Goal: Task Accomplishment & Management: Use online tool/utility

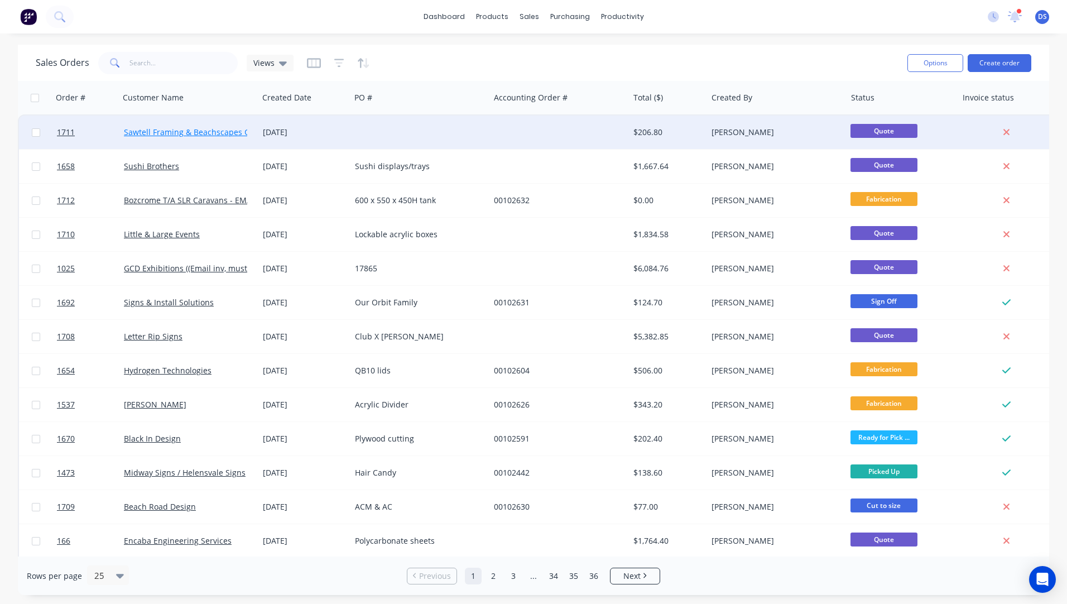
click at [194, 130] on link "Sawtell Framing & Beachscapes Gallery" at bounding box center [197, 132] width 147 height 11
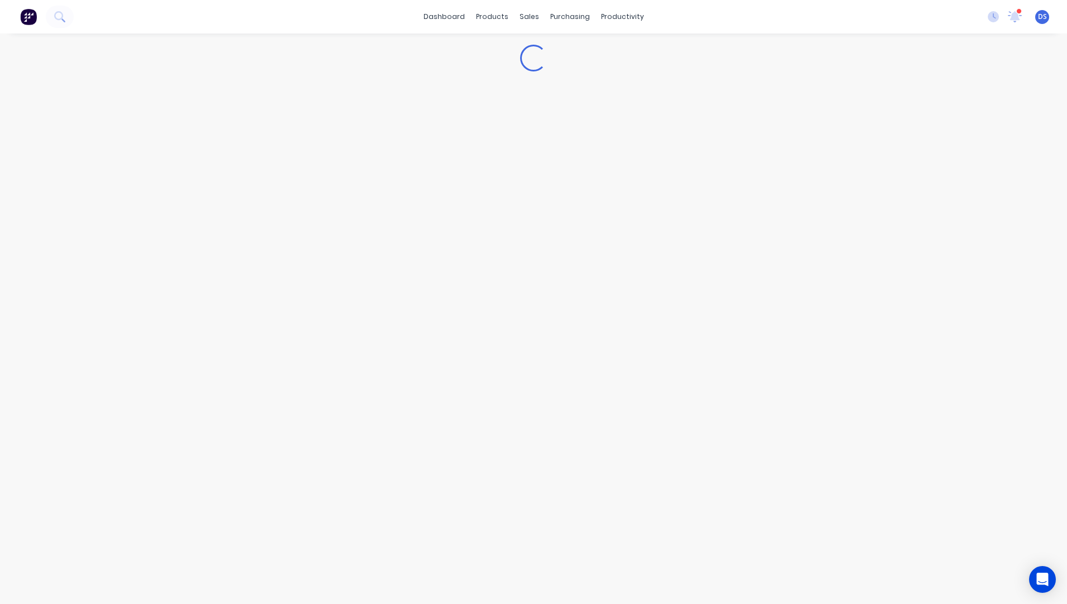
click at [194, 130] on div "Loading..." at bounding box center [533, 318] width 1067 height 571
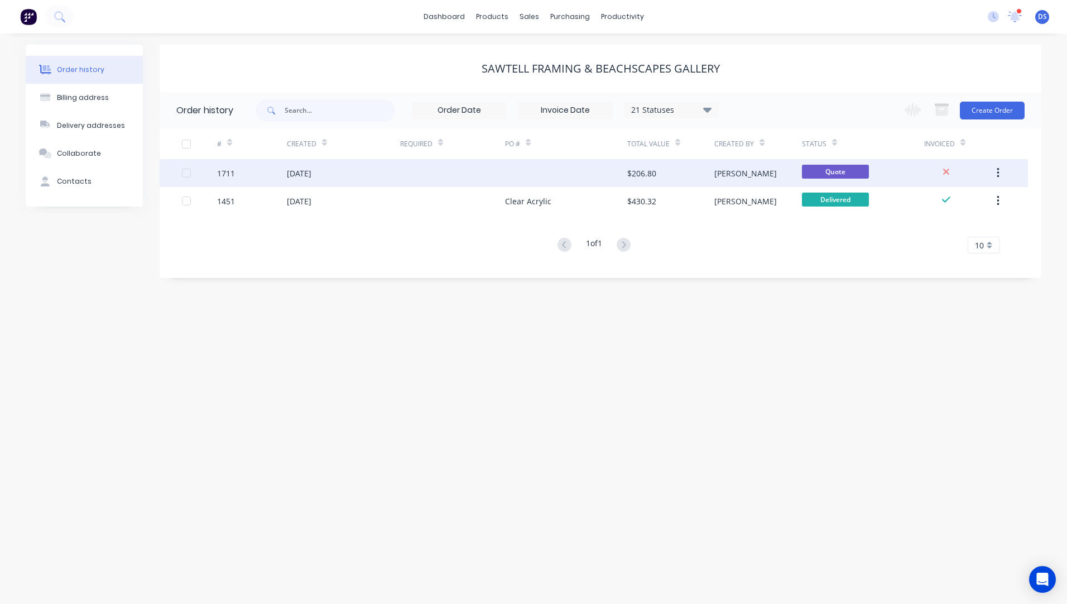
click at [323, 181] on div "[DATE]" at bounding box center [343, 173] width 113 height 28
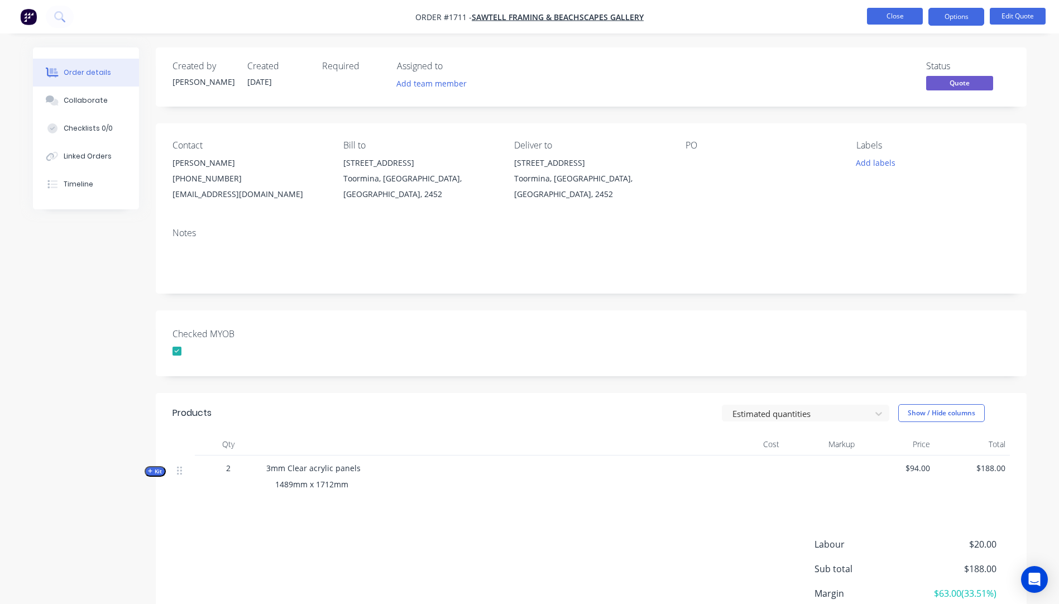
click at [892, 20] on button "Close" at bounding box center [895, 16] width 56 height 17
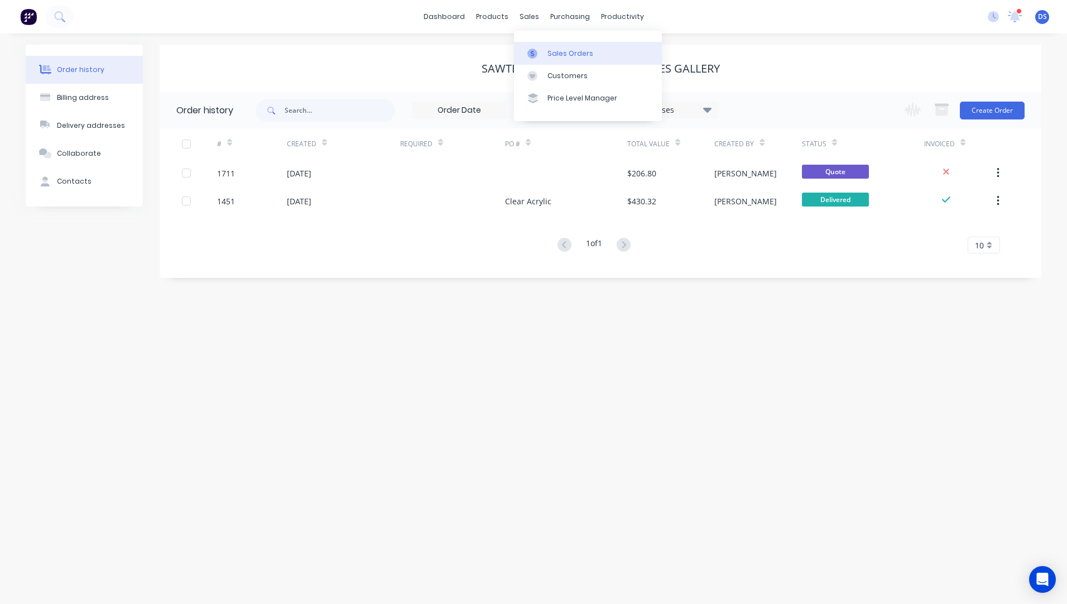
click at [574, 58] on div "Sales Orders" at bounding box center [571, 54] width 46 height 10
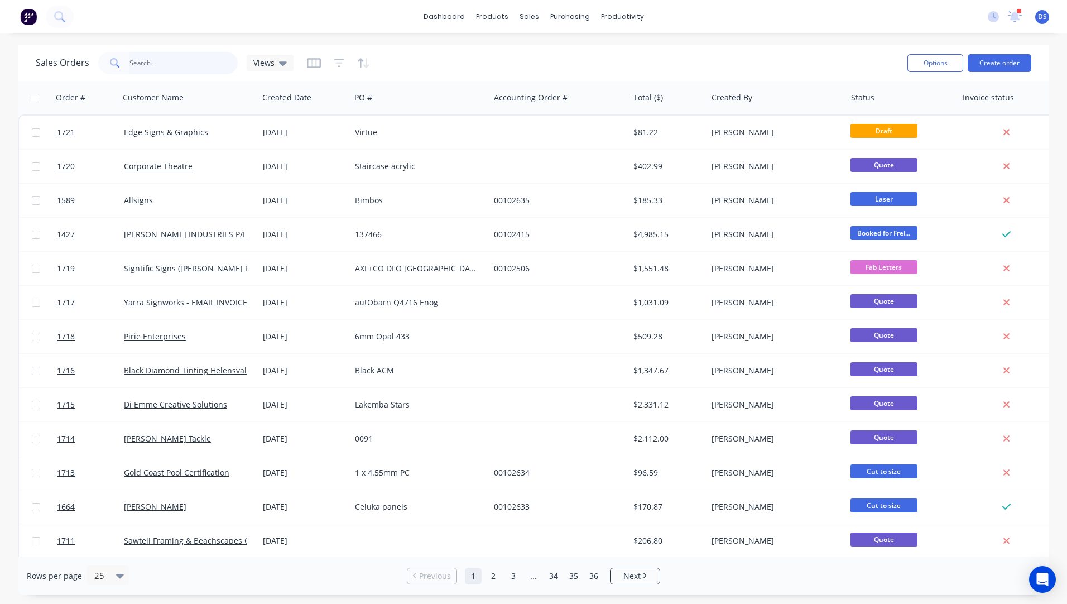
click at [171, 64] on input "text" at bounding box center [184, 63] width 109 height 22
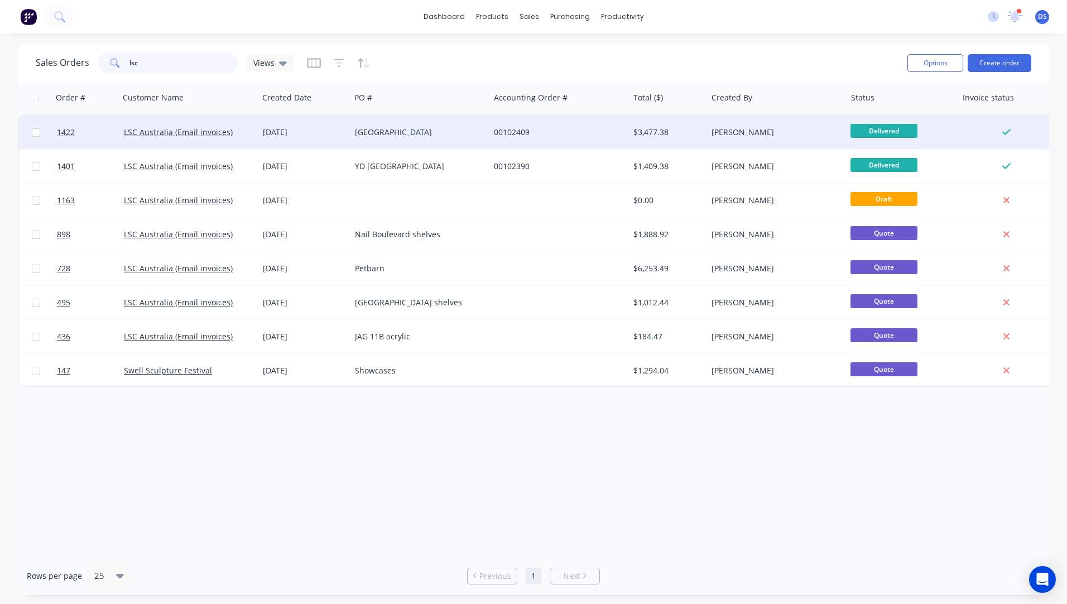
type input "lsc"
click at [289, 131] on div "[DATE]" at bounding box center [304, 132] width 83 height 11
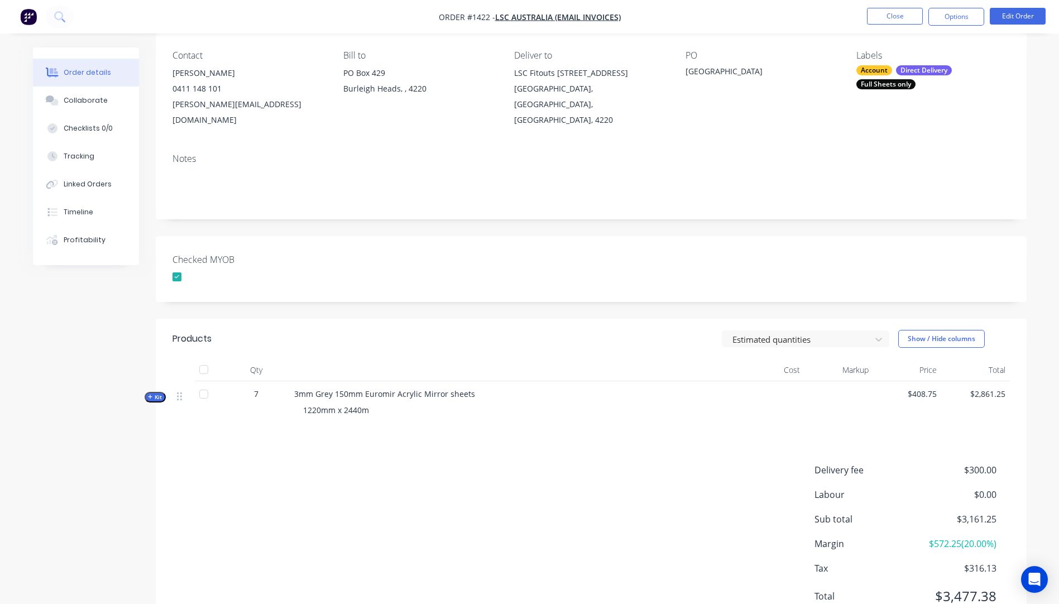
scroll to position [121, 0]
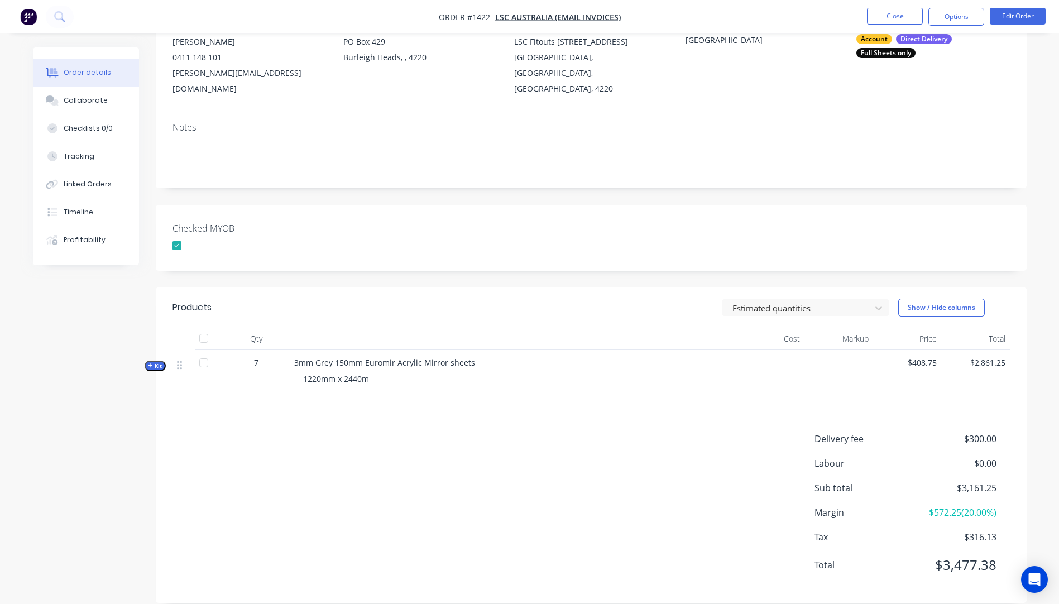
click at [148, 363] on icon "button" at bounding box center [150, 366] width 5 height 6
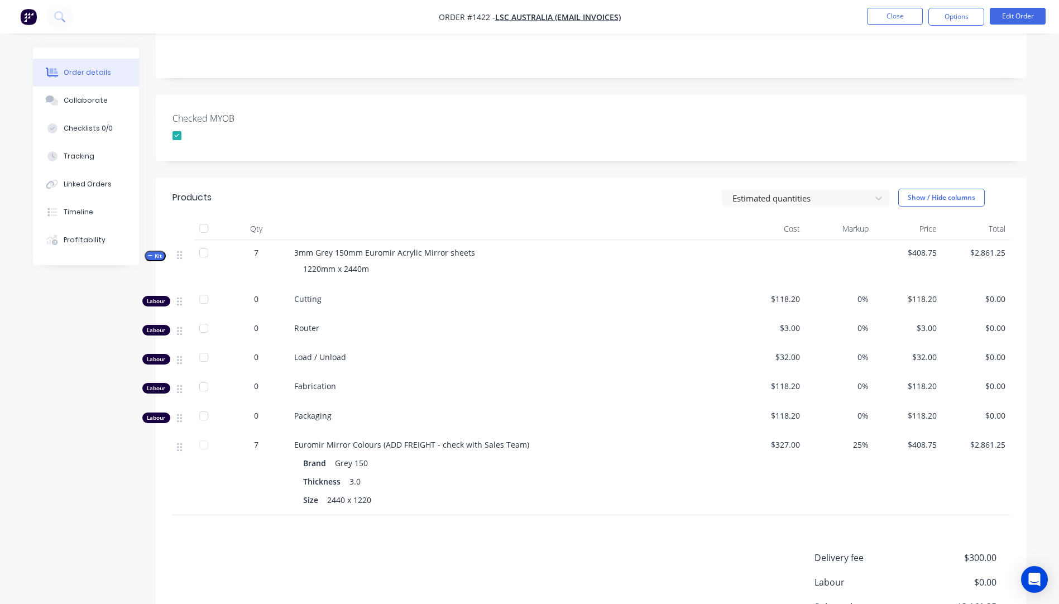
scroll to position [233, 0]
click at [956, 21] on button "Options" at bounding box center [956, 17] width 56 height 18
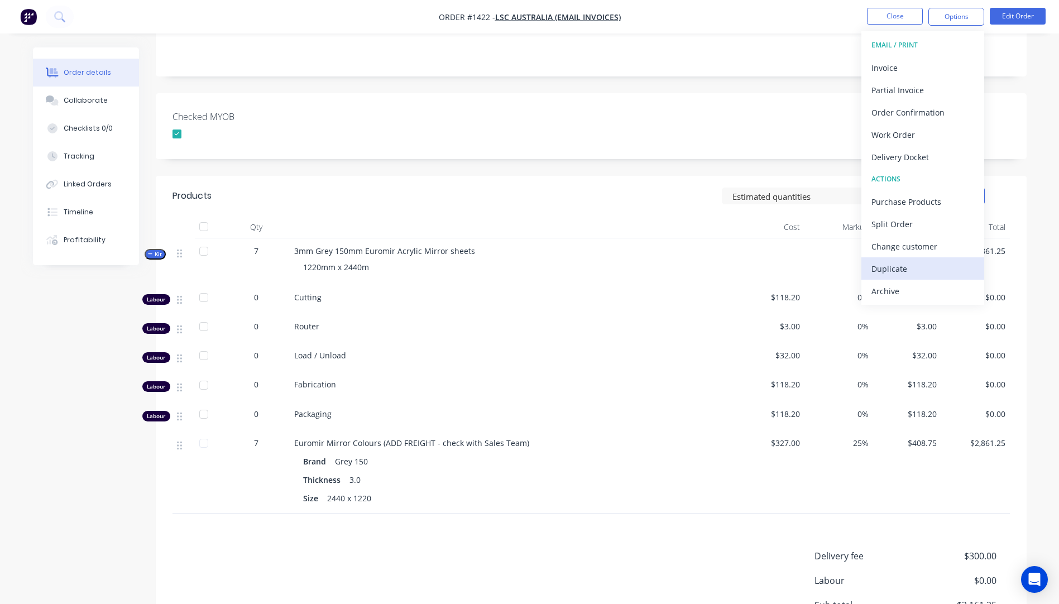
click at [892, 271] on div "Duplicate" at bounding box center [922, 269] width 103 height 16
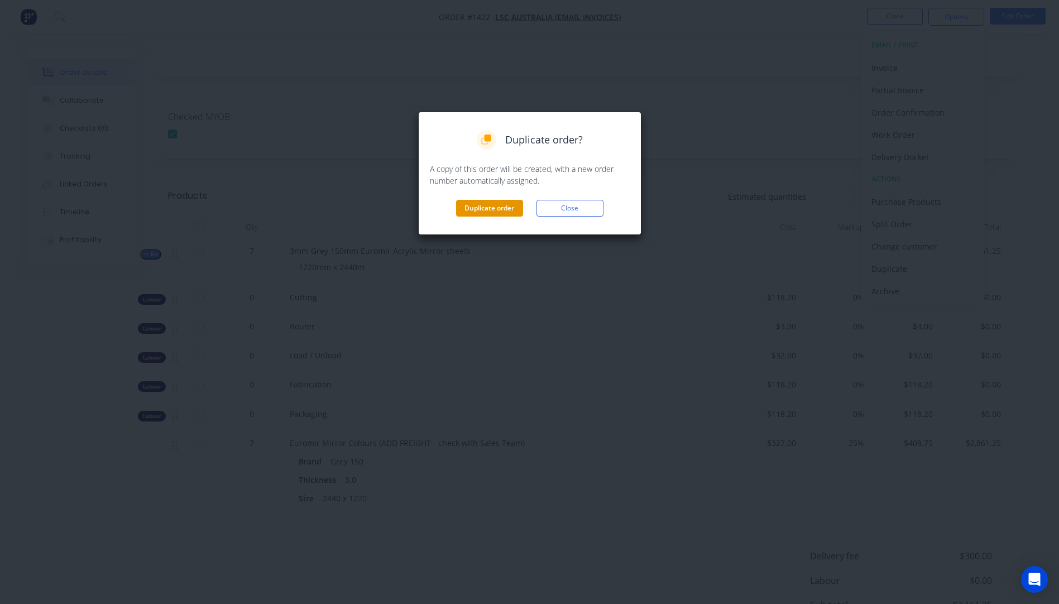
click at [494, 210] on button "Duplicate order" at bounding box center [489, 208] width 67 height 17
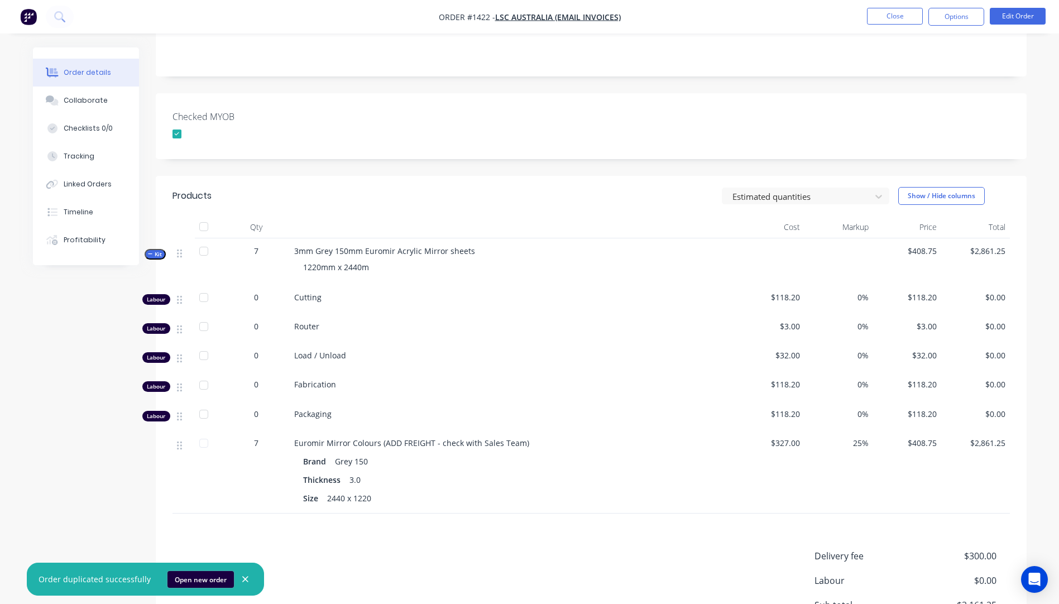
click at [191, 578] on button "Open new order" at bounding box center [200, 579] width 66 height 17
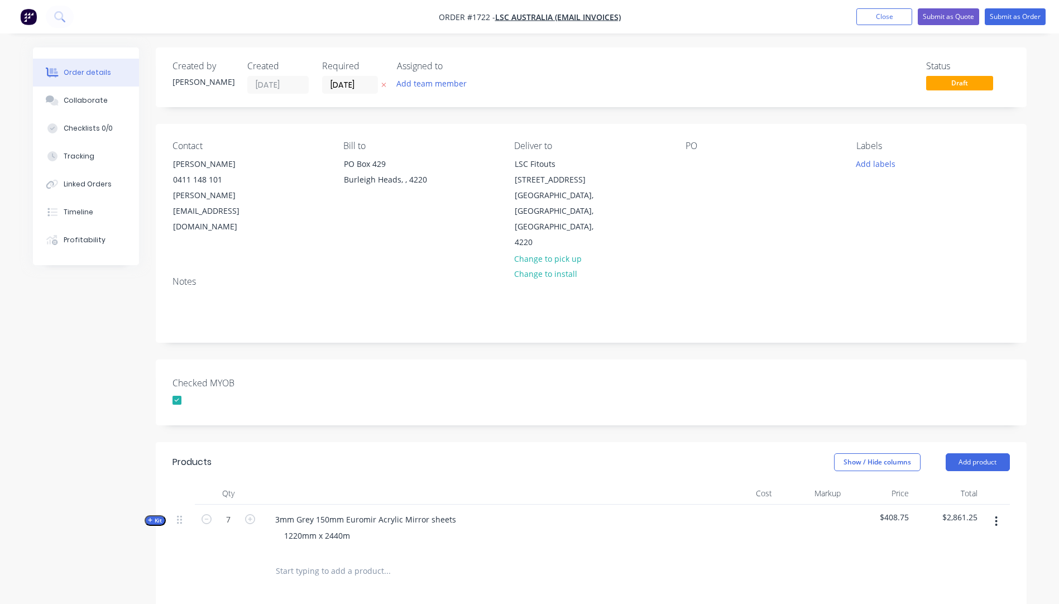
click at [382, 87] on icon "button" at bounding box center [383, 85] width 4 height 4
click at [875, 166] on button "Add labels" at bounding box center [875, 163] width 51 height 15
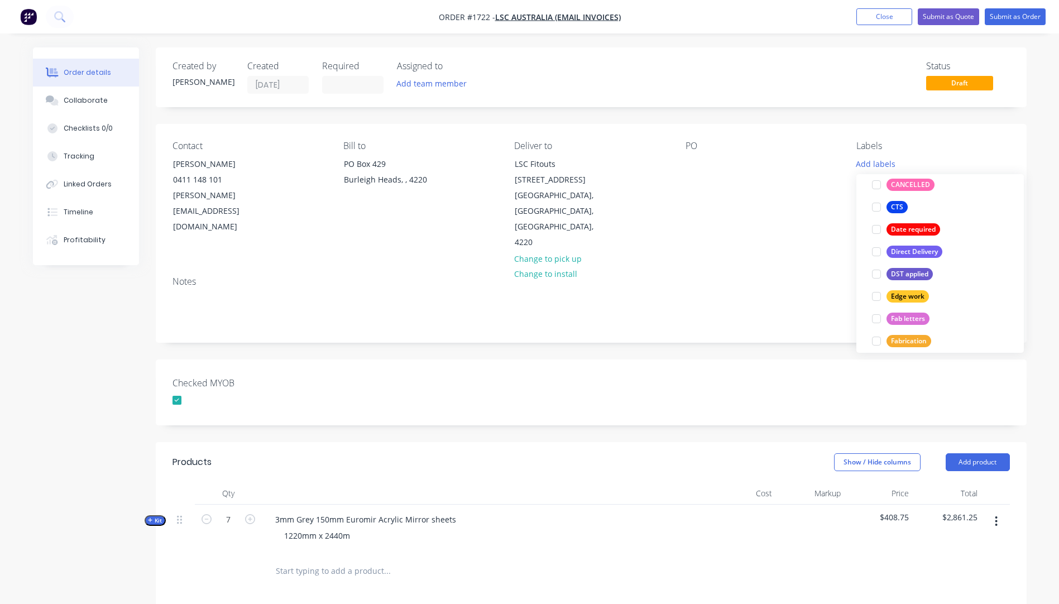
scroll to position [167, 0]
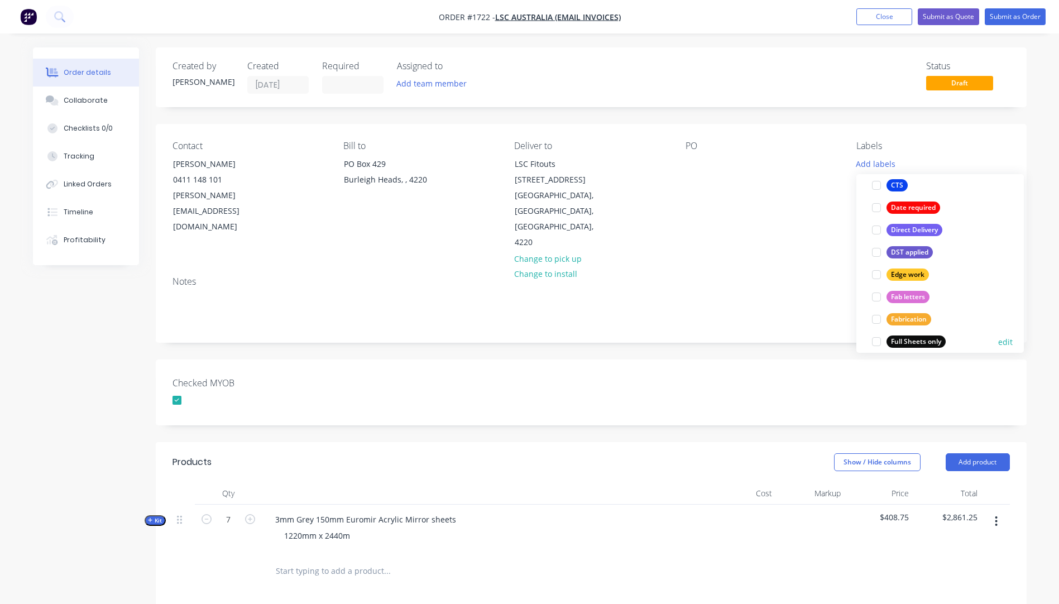
click at [921, 338] on div "Full Sheets only" at bounding box center [915, 342] width 59 height 12
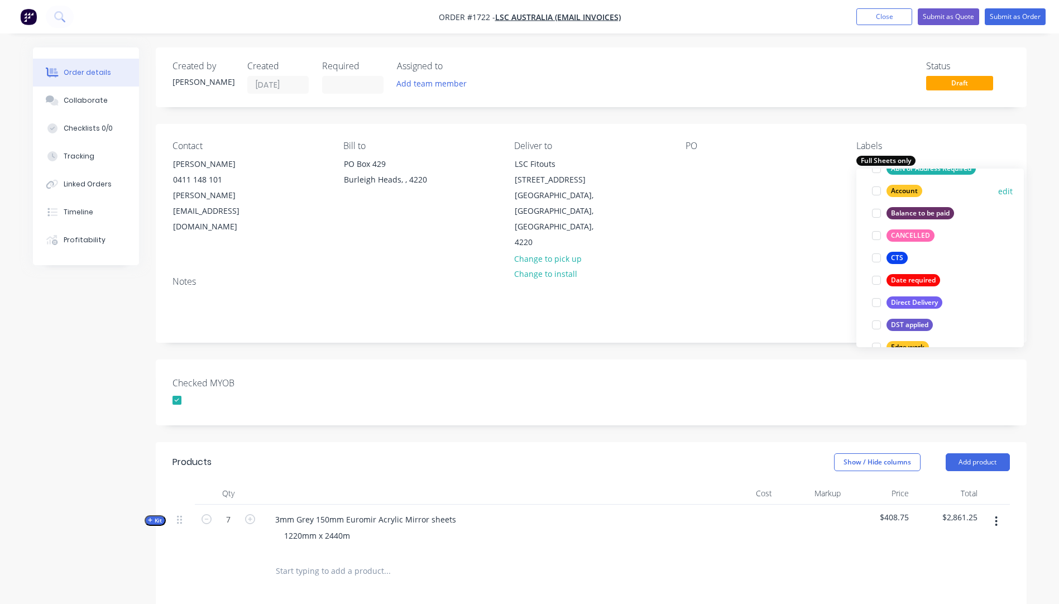
click at [907, 197] on button "Account" at bounding box center [897, 191] width 59 height 16
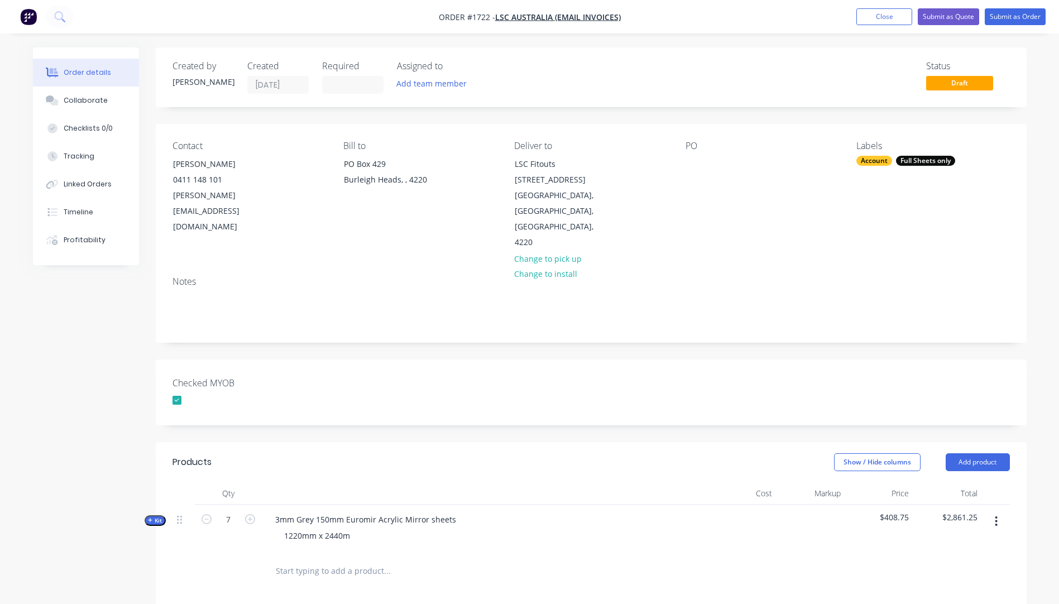
click at [790, 197] on div "PO" at bounding box center [762, 196] width 153 height 110
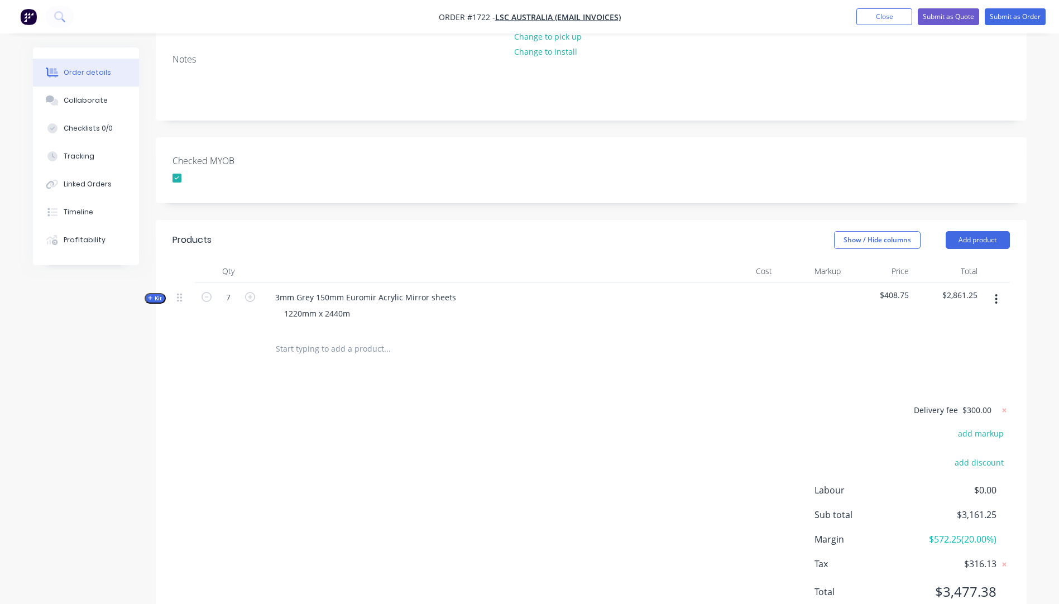
scroll to position [223, 0]
click at [958, 18] on button "Submit as Quote" at bounding box center [948, 16] width 61 height 17
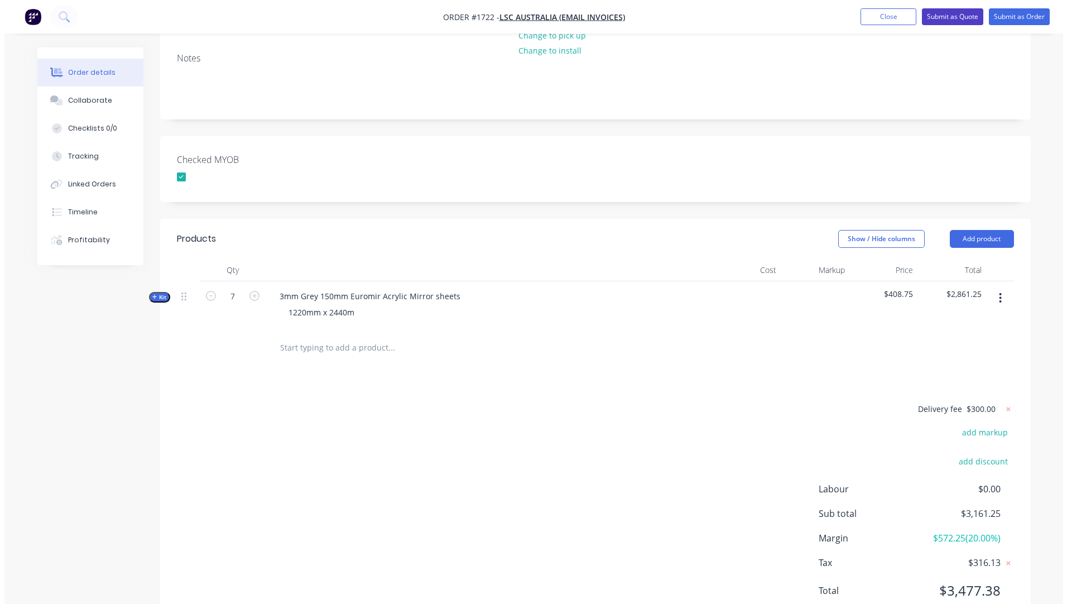
scroll to position [0, 0]
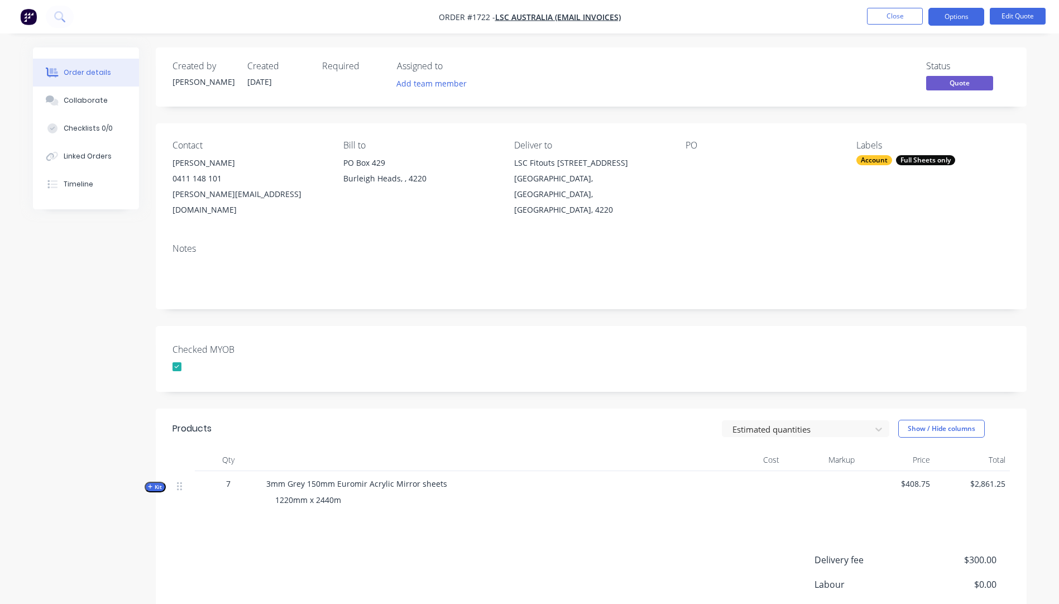
click at [958, 18] on button "Options" at bounding box center [956, 17] width 56 height 18
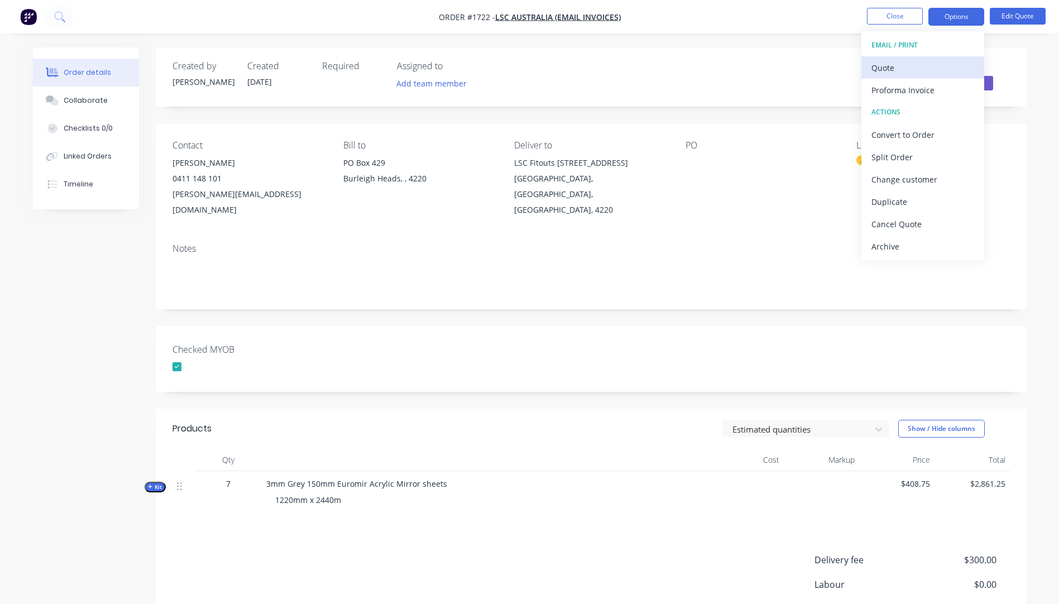
click at [884, 75] on div "Quote" at bounding box center [922, 68] width 103 height 16
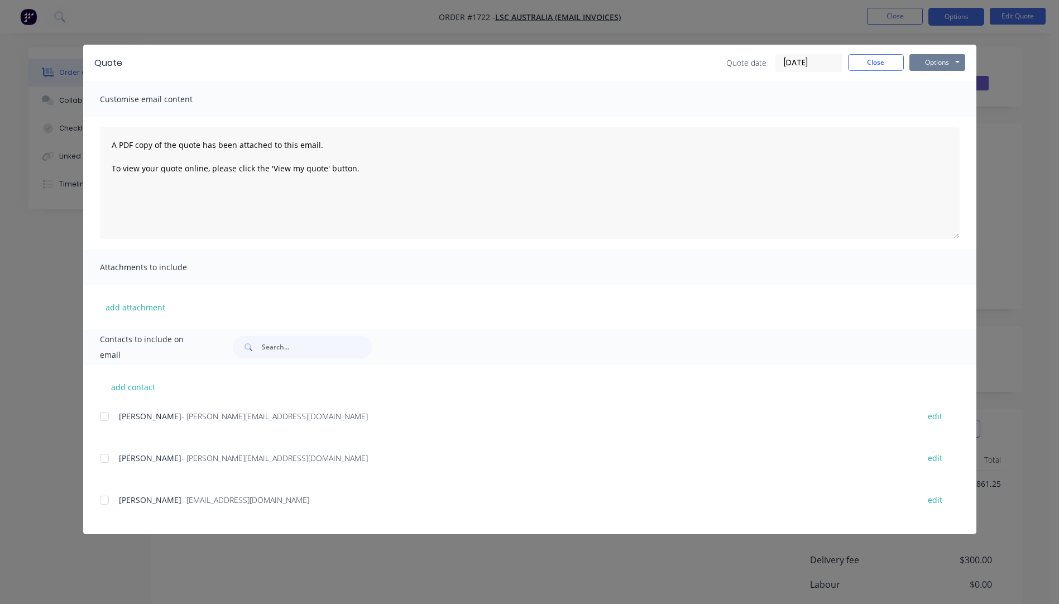
click at [920, 63] on button "Options" at bounding box center [937, 62] width 56 height 17
click at [925, 90] on button "Preview" at bounding box center [944, 82] width 71 height 18
